Goal: Use online tool/utility: Utilize a website feature to perform a specific function

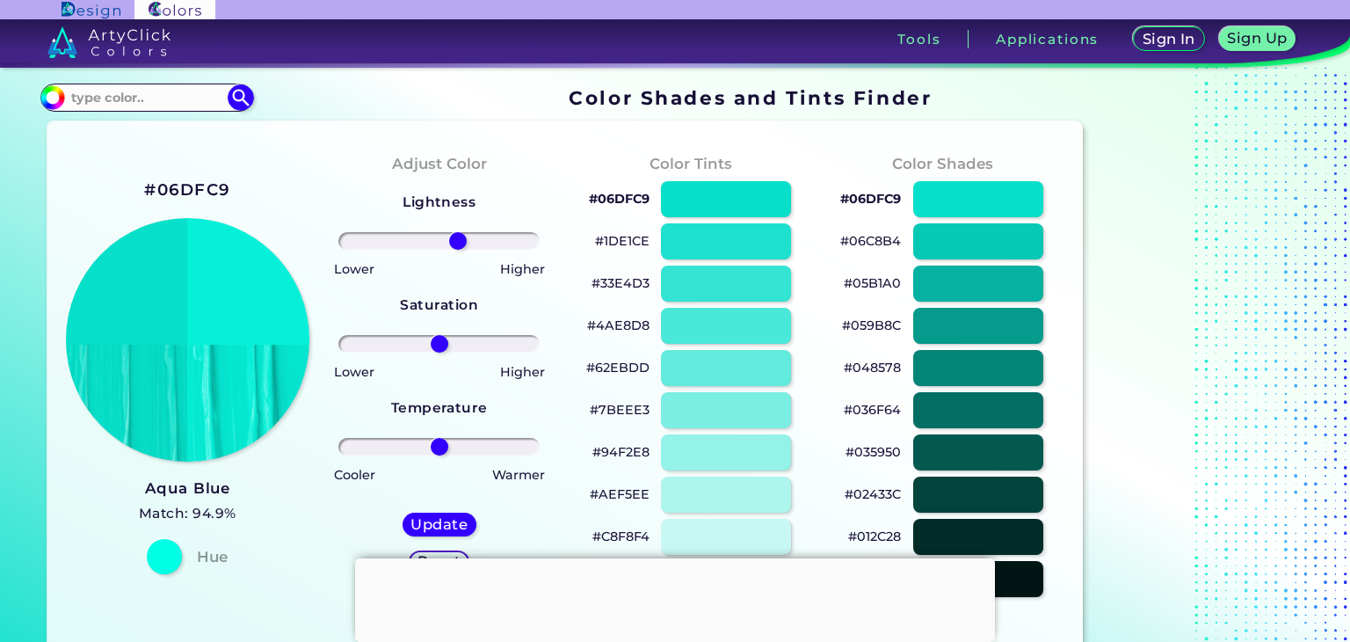
drag, startPoint x: 439, startPoint y: 240, endPoint x: 457, endPoint y: 251, distance: 21.7
type input "20"
click at [457, 250] on input "range" at bounding box center [438, 241] width 201 height 18
drag, startPoint x: 433, startPoint y: 345, endPoint x: 500, endPoint y: 352, distance: 67.1
type input "67"
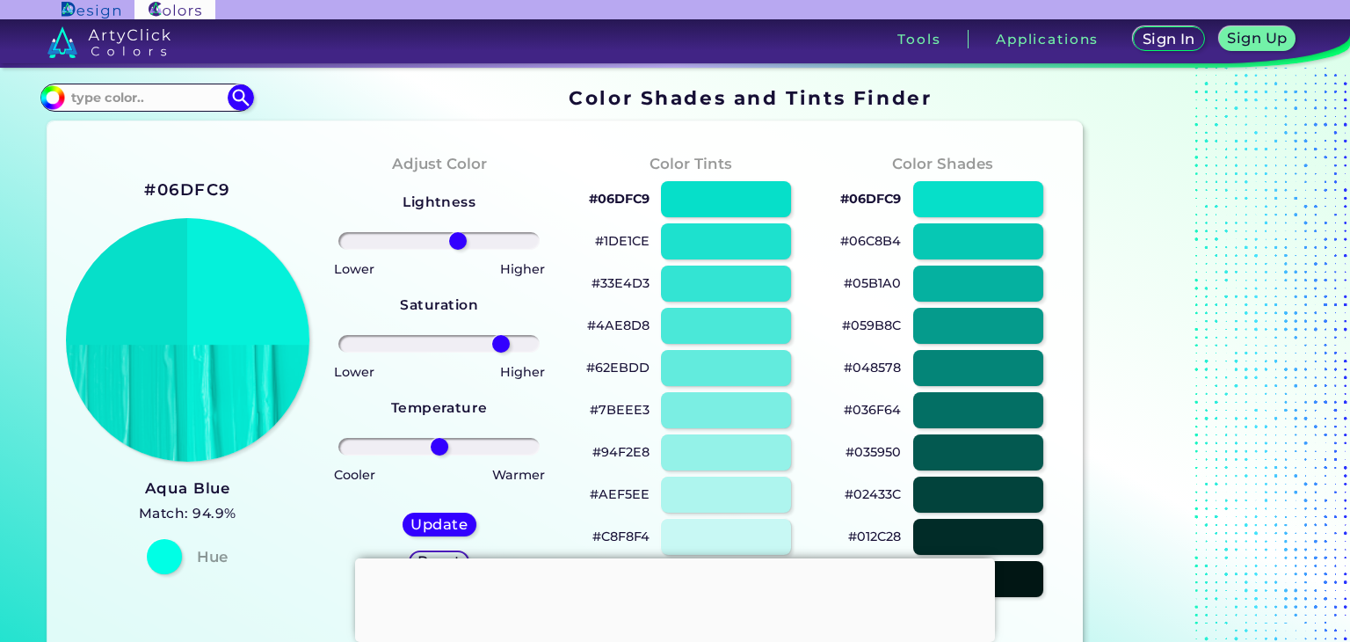
click at [500, 352] on input "range" at bounding box center [438, 344] width 201 height 18
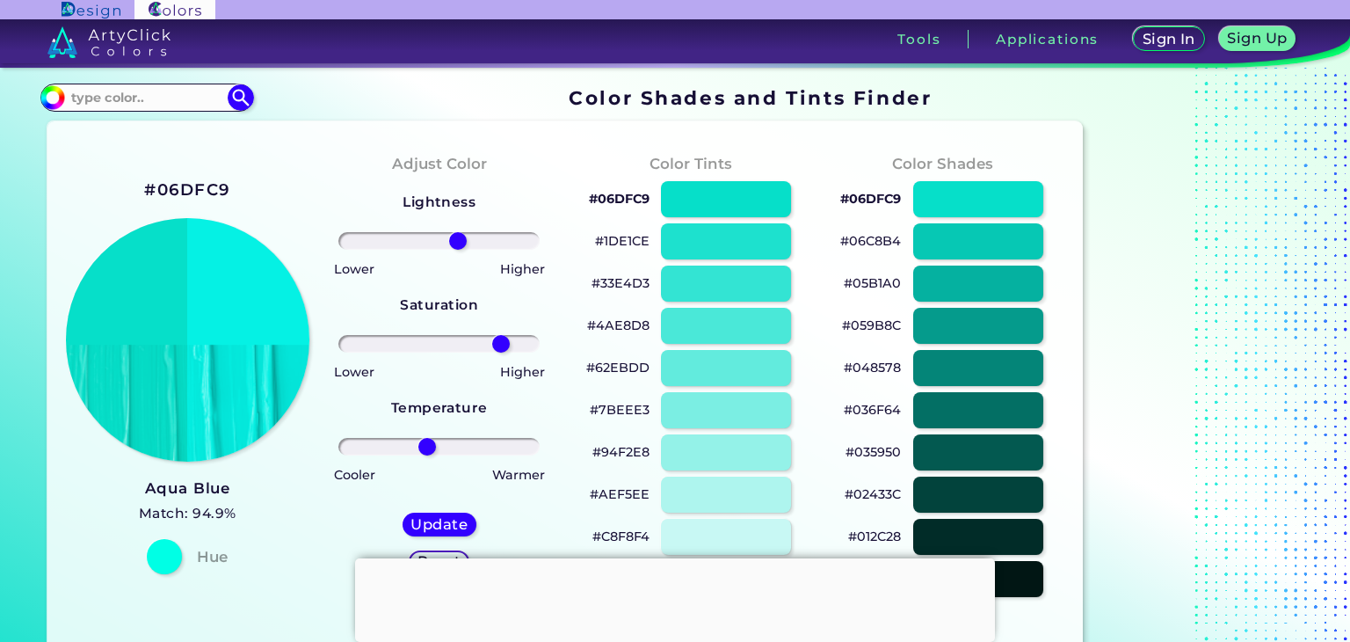
drag, startPoint x: 447, startPoint y: 447, endPoint x: 427, endPoint y: 461, distance: 23.9
type input "-13"
click at [427, 455] on input "range" at bounding box center [438, 447] width 201 height 18
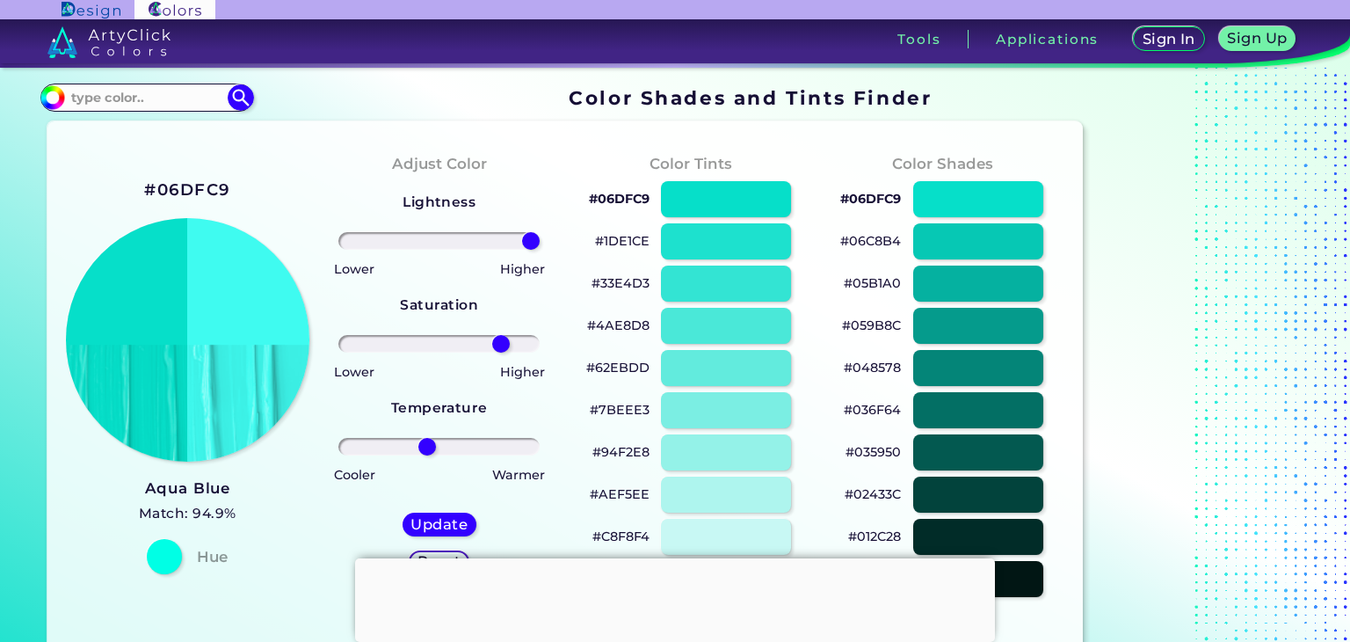
drag, startPoint x: 458, startPoint y: 246, endPoint x: 538, endPoint y: 307, distance: 100.4
type input "100"
click at [538, 250] on input "range" at bounding box center [438, 241] width 201 height 18
drag, startPoint x: 505, startPoint y: 345, endPoint x: 632, endPoint y: 341, distance: 127.5
type input "100"
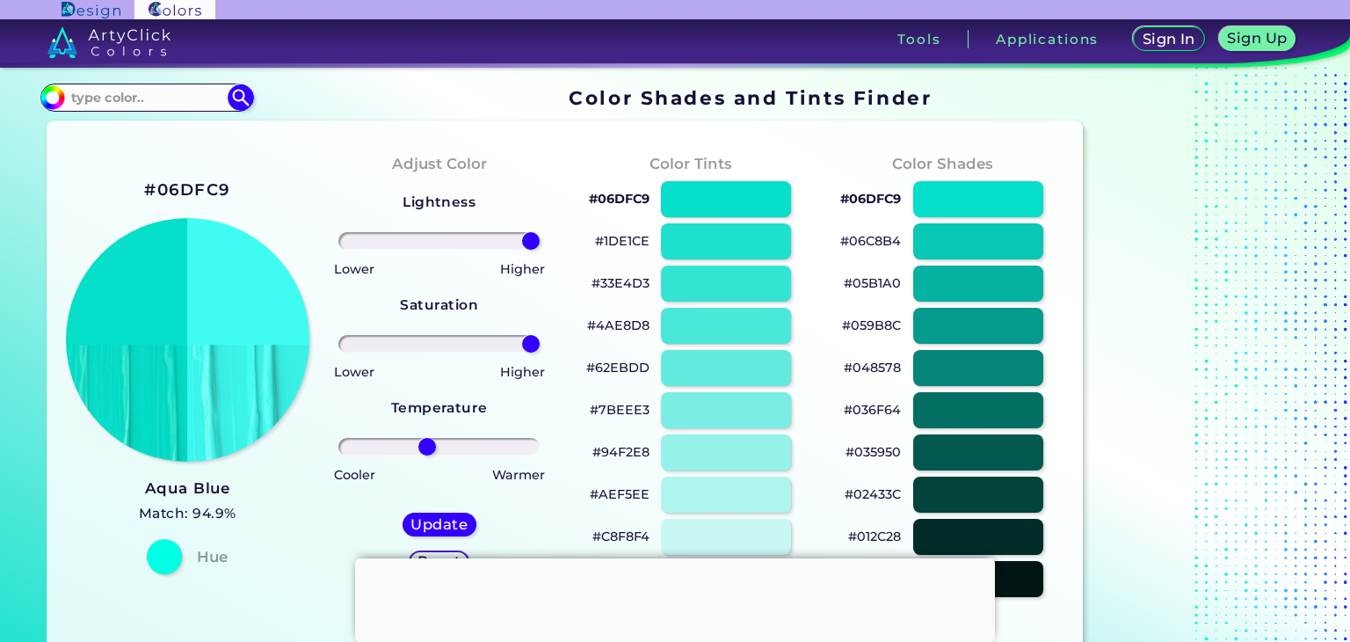
click at [540, 341] on input "range" at bounding box center [438, 344] width 201 height 18
click at [203, 185] on h2 "#06DFC9" at bounding box center [187, 189] width 86 height 23
click at [203, 185] on h2 "#06DFC9 copied" at bounding box center [187, 189] width 86 height 23
copy h2 "06DFC9 copied"
click at [203, 185] on h2 "#06DFC9 copied copied" at bounding box center [187, 189] width 86 height 23
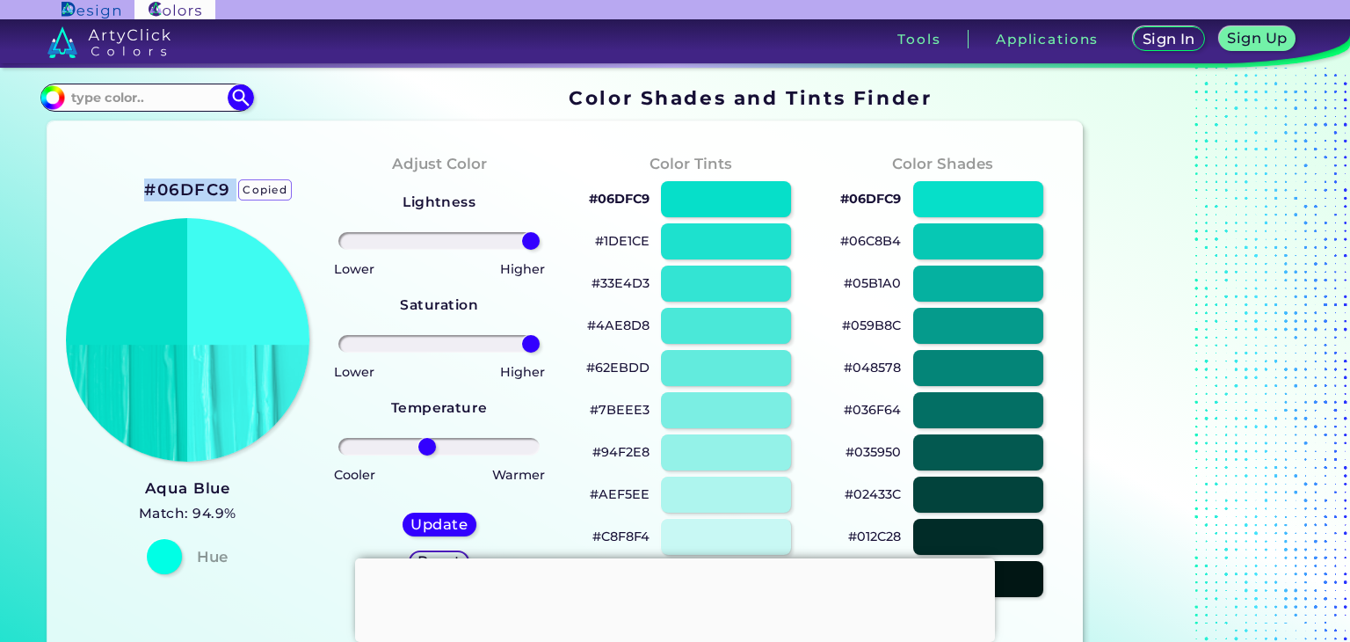
copy h2 "#06DFC9"
click at [203, 185] on h2 "#06DFC9 copied copied copied" at bounding box center [187, 189] width 86 height 23
click at [272, 196] on p "copied" at bounding box center [265, 189] width 54 height 21
click at [272, 193] on p "copied" at bounding box center [265, 189] width 54 height 21
click at [189, 189] on h2 "#06DFC9 copied" at bounding box center [187, 189] width 86 height 23
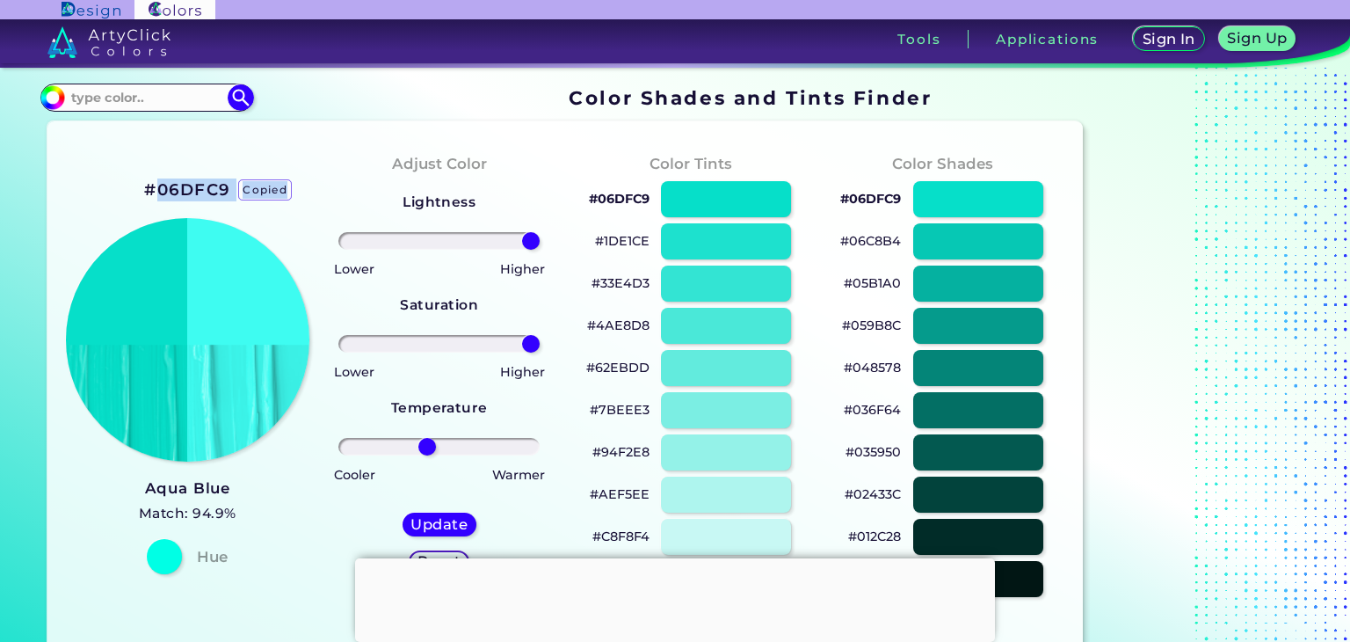
click at [189, 189] on h2 "#06DFC9 copied copied" at bounding box center [187, 189] width 86 height 23
copy h2 "06DFC9 copied copied"
click at [181, 193] on h2 "#06DFC9" at bounding box center [187, 189] width 86 height 23
copy h2 "D"
drag, startPoint x: 130, startPoint y: 177, endPoint x: 227, endPoint y: 198, distance: 99.0
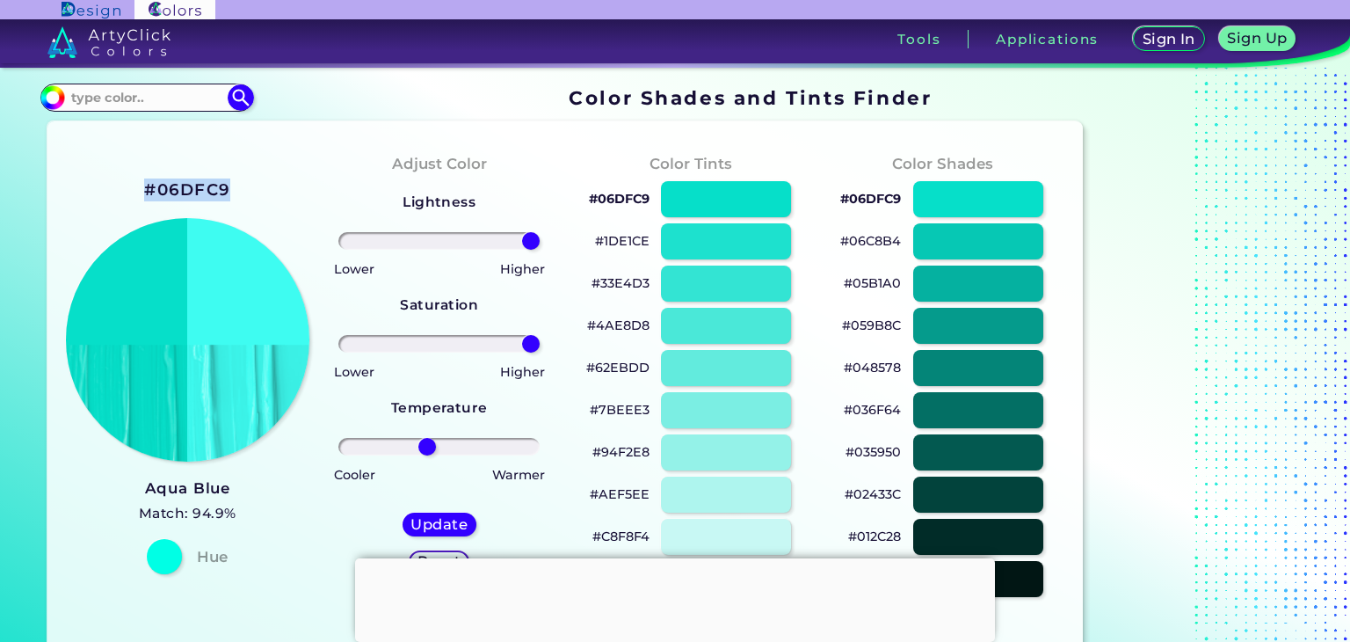
click at [227, 198] on div "#06DFC9 Aqua Blue Match: 94.9% Hue" at bounding box center [187, 374] width 251 height 478
copy h2 "#06DFC9"
